Goal: Task Accomplishment & Management: Complete application form

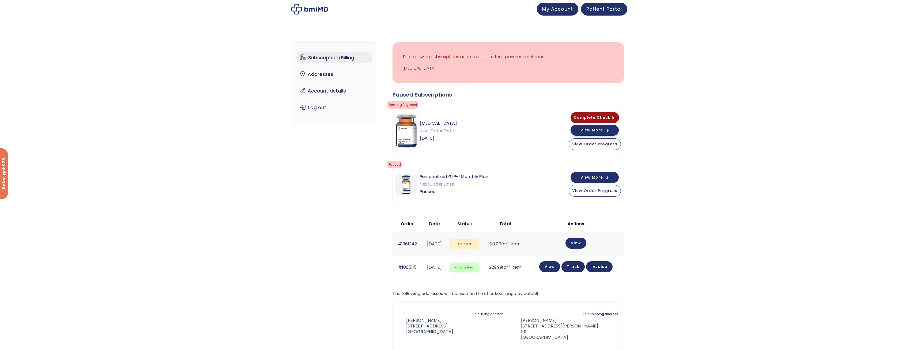
click at [598, 128] on span "View More" at bounding box center [592, 129] width 23 height 3
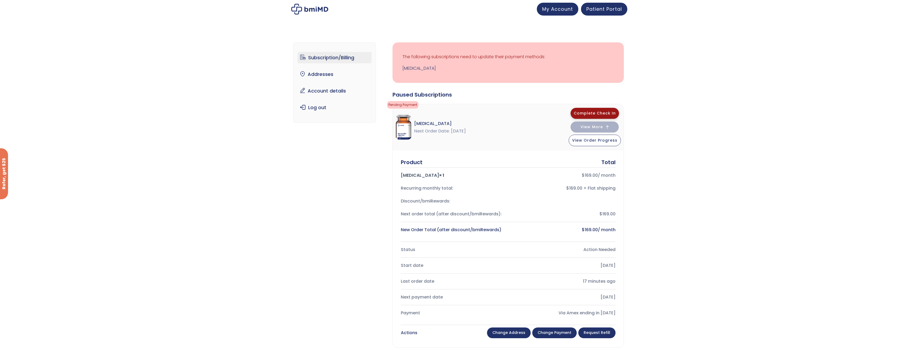
click at [606, 109] on button "Complete Check In" at bounding box center [595, 113] width 48 height 11
click at [604, 114] on span "Complete Check In" at bounding box center [595, 112] width 42 height 5
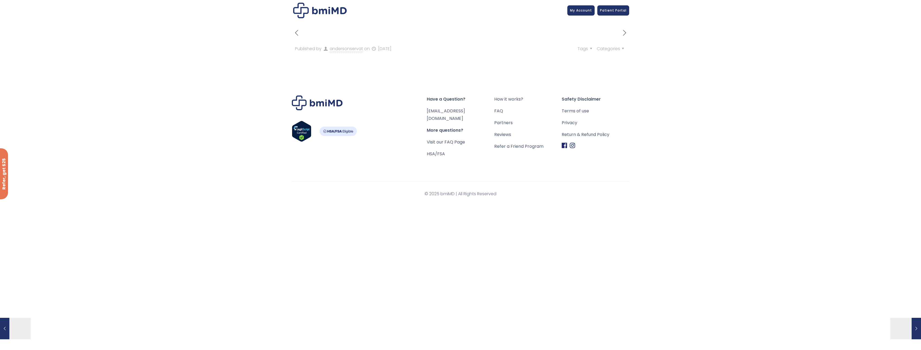
click at [604, 114] on link "Terms of use" at bounding box center [596, 111] width 68 height 8
click at [6, 333] on span at bounding box center [4, 327] width 9 height 21
click at [37, 321] on h6 "1045fd7f-fe98-43e2-9ff7-a8454ac233e9" at bounding box center [60, 330] width 51 height 23
click at [616, 43] on div "Published by andersonservat on [DATE] Categories Tags" at bounding box center [461, 49] width 338 height 40
click at [614, 48] on span "Categories" at bounding box center [611, 49] width 29 height 6
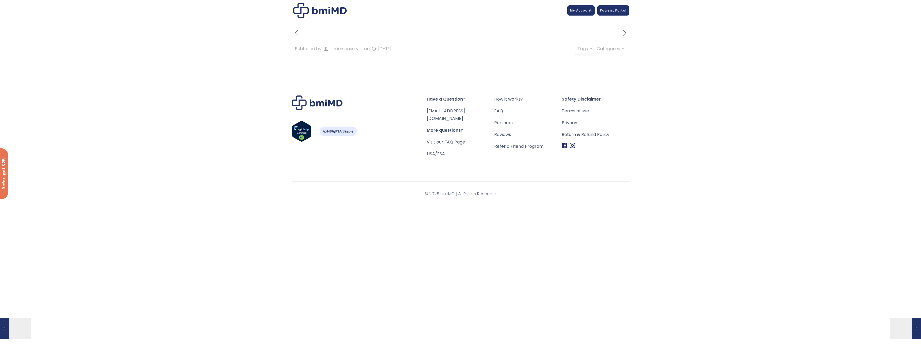
click at [584, 48] on span "Tags" at bounding box center [586, 49] width 16 height 6
click at [670, 229] on html "JOIN 50k+ MEMBERS IN REACHING THEIR WEIGHT LOSS GOALS .path{fill:none;stroke:#3…" at bounding box center [460, 175] width 921 height 350
click at [623, 196] on div "Have a Question? [EMAIL_ADDRESS][DOMAIN_NAME] More questions? Visit our FAQ Pag…" at bounding box center [461, 136] width 398 height 135
